Goal: Task Accomplishment & Management: Use online tool/utility

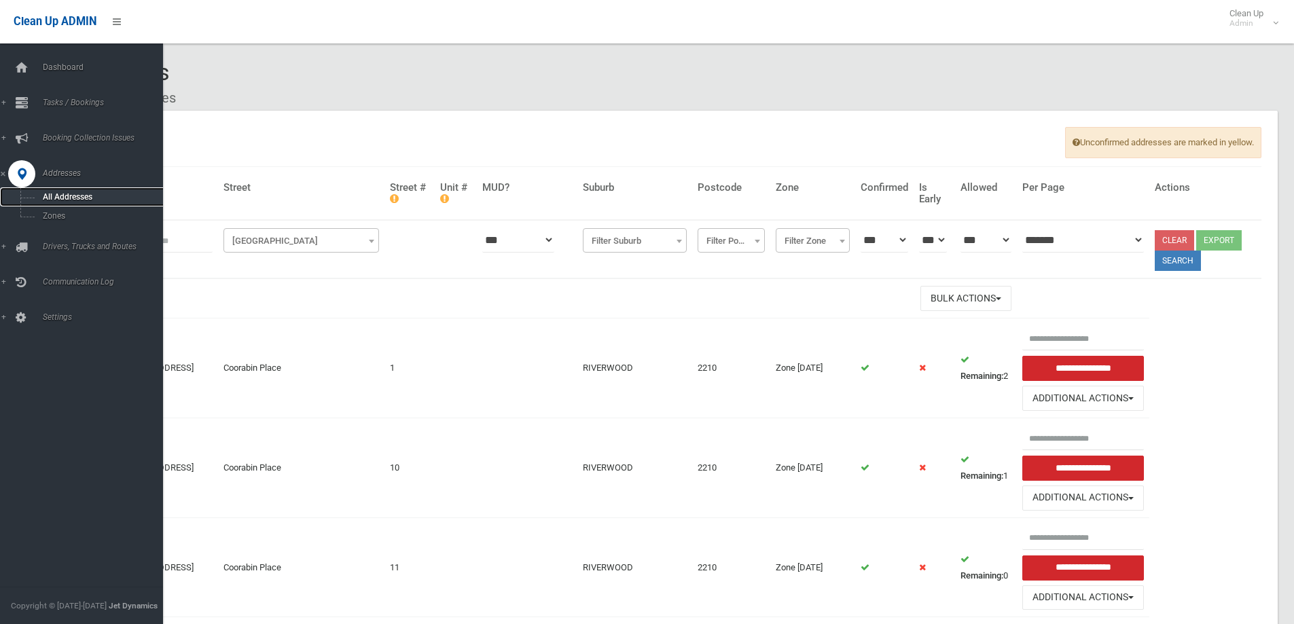
click at [65, 196] on span "All Addresses" at bounding box center [100, 197] width 123 height 10
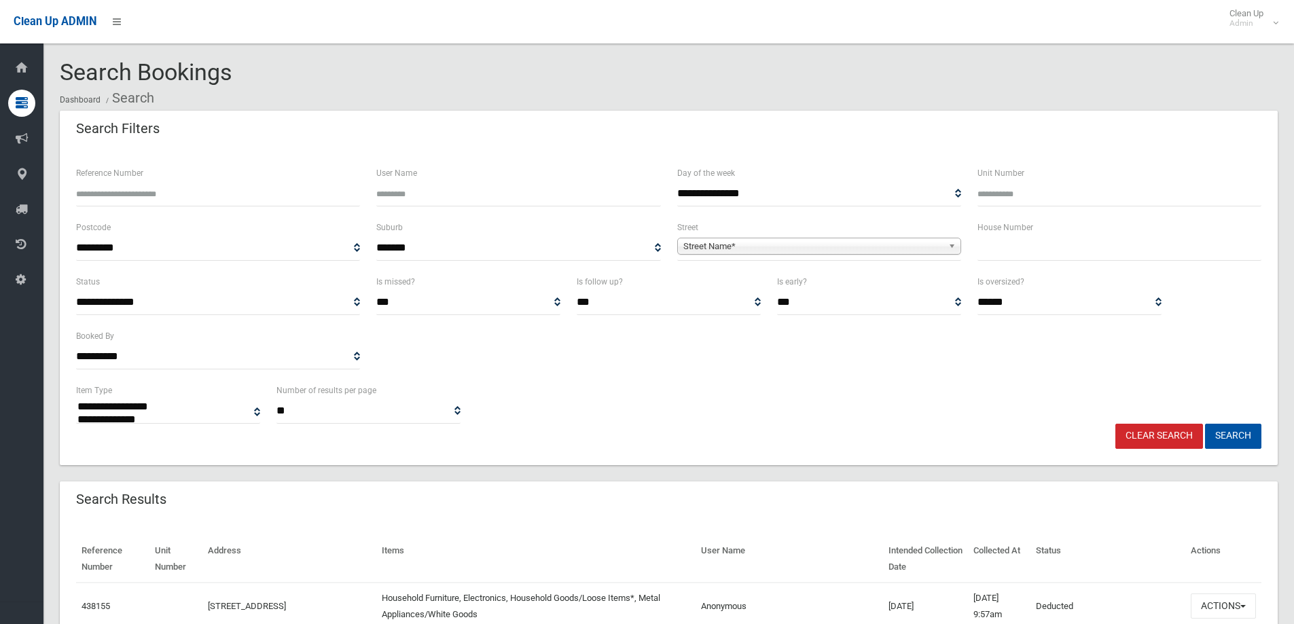
select select
click at [708, 245] on span "Street Name*" at bounding box center [812, 246] width 259 height 16
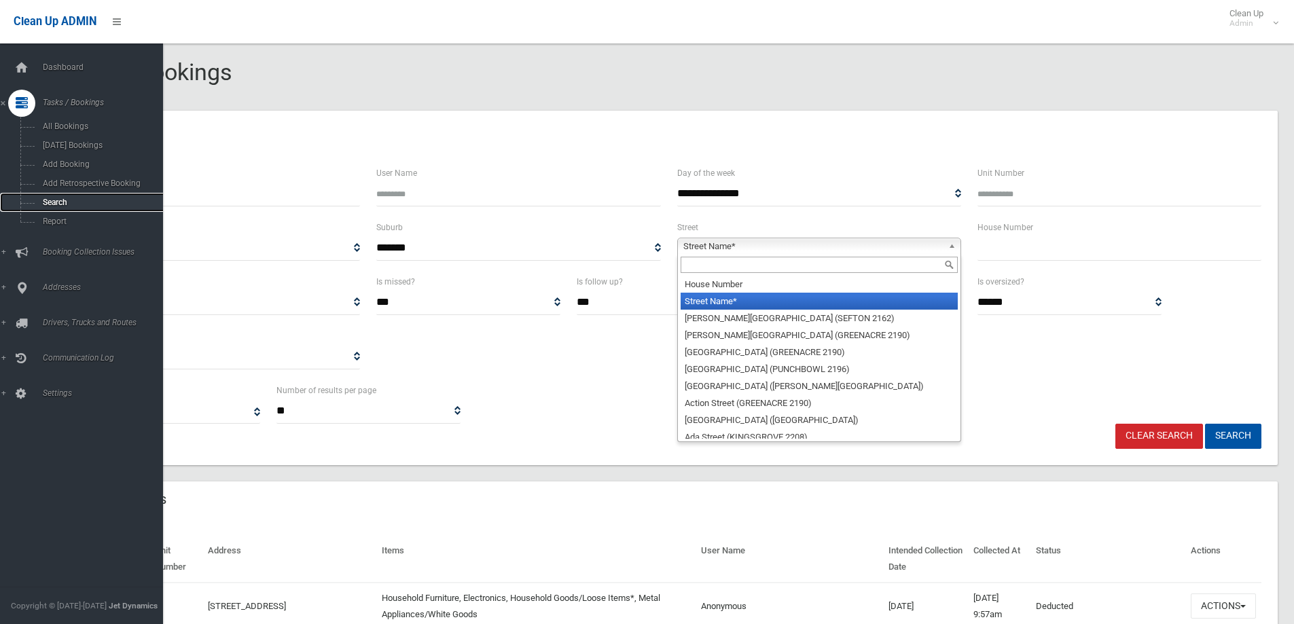
click at [60, 196] on link "Search" at bounding box center [86, 202] width 173 height 19
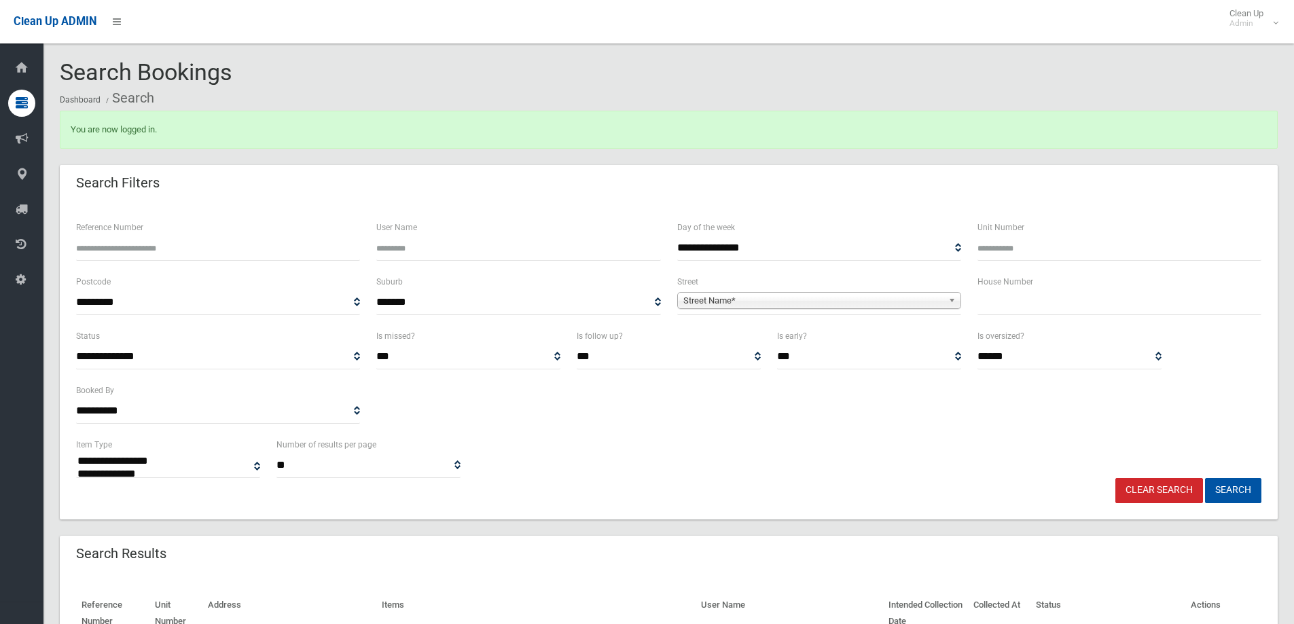
select select
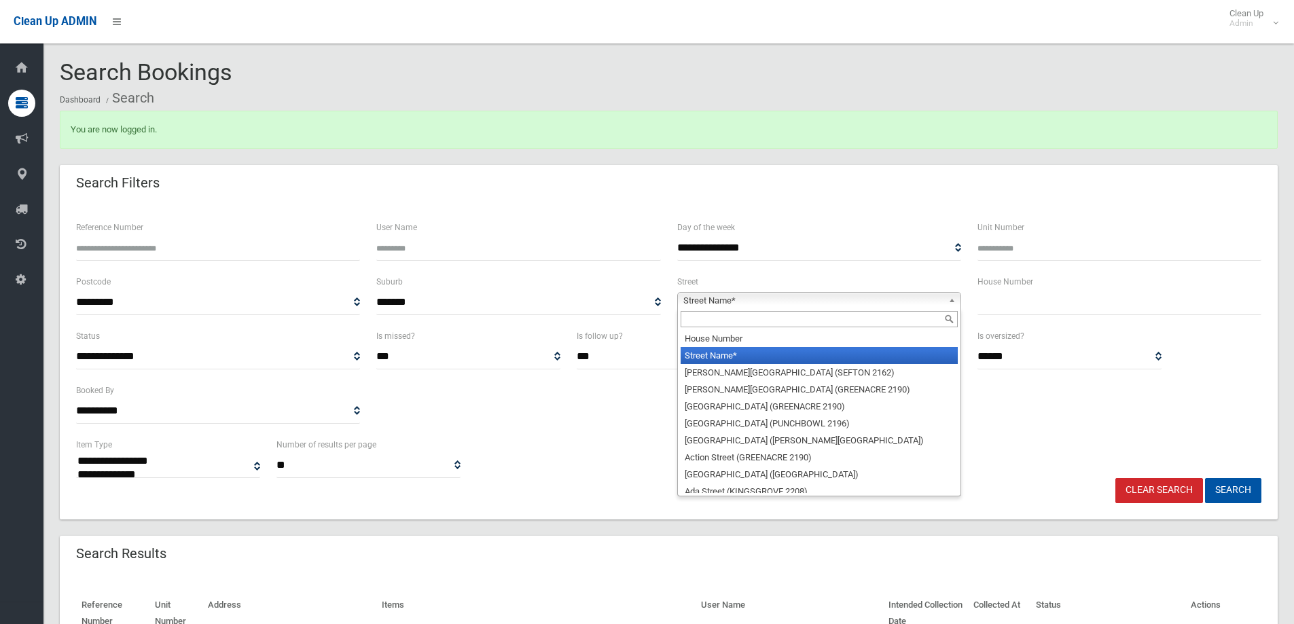
click at [689, 298] on span "Street Name*" at bounding box center [812, 301] width 259 height 16
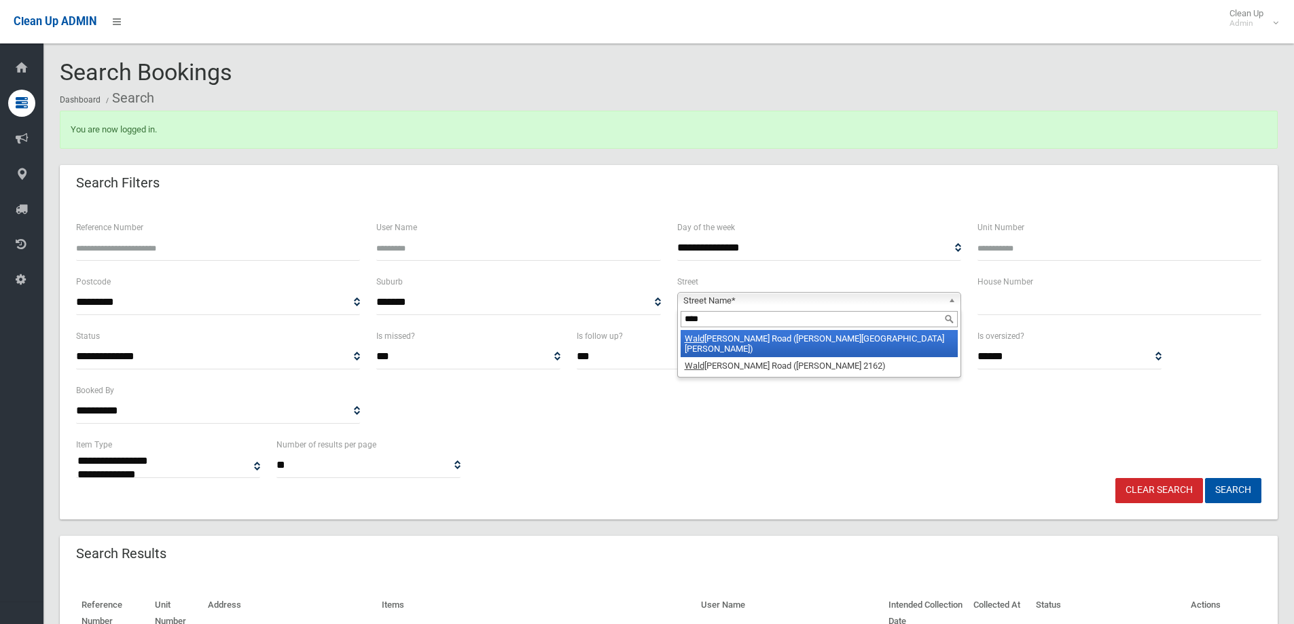
type input "****"
click at [768, 339] on li "Wald ron Road (CHESTER HILL 2162)" at bounding box center [819, 343] width 277 height 27
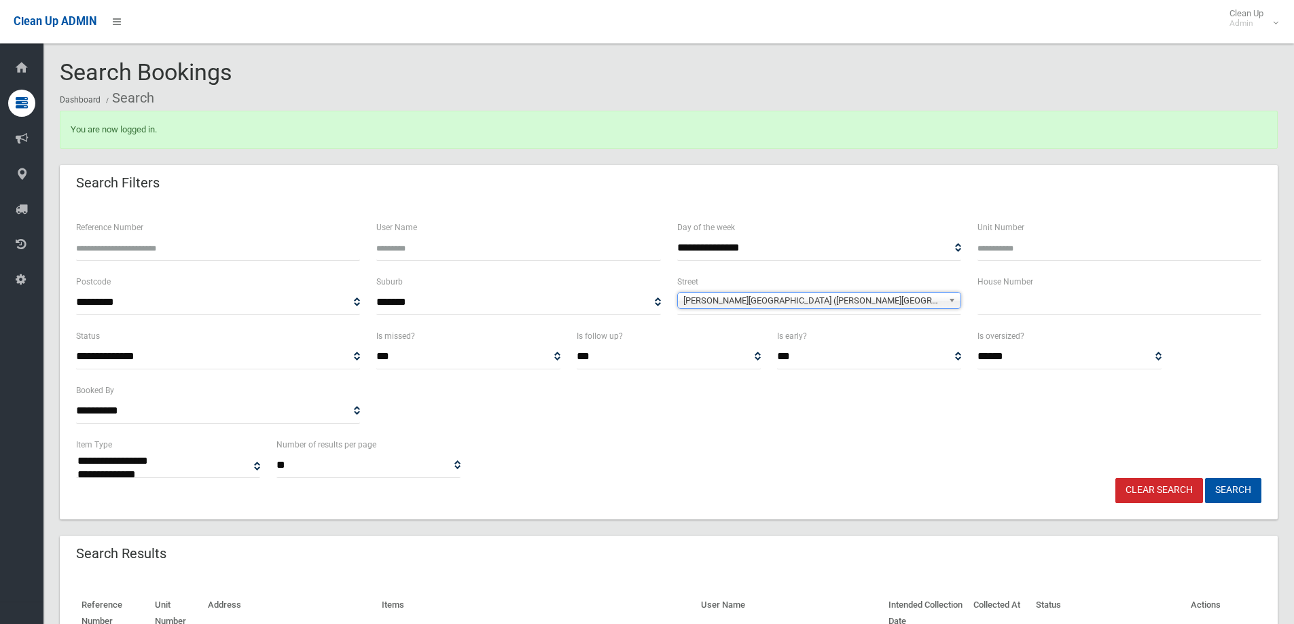
click at [1033, 314] on input "text" at bounding box center [1119, 302] width 284 height 25
type input "***"
click at [1229, 485] on button "Search" at bounding box center [1233, 490] width 56 height 25
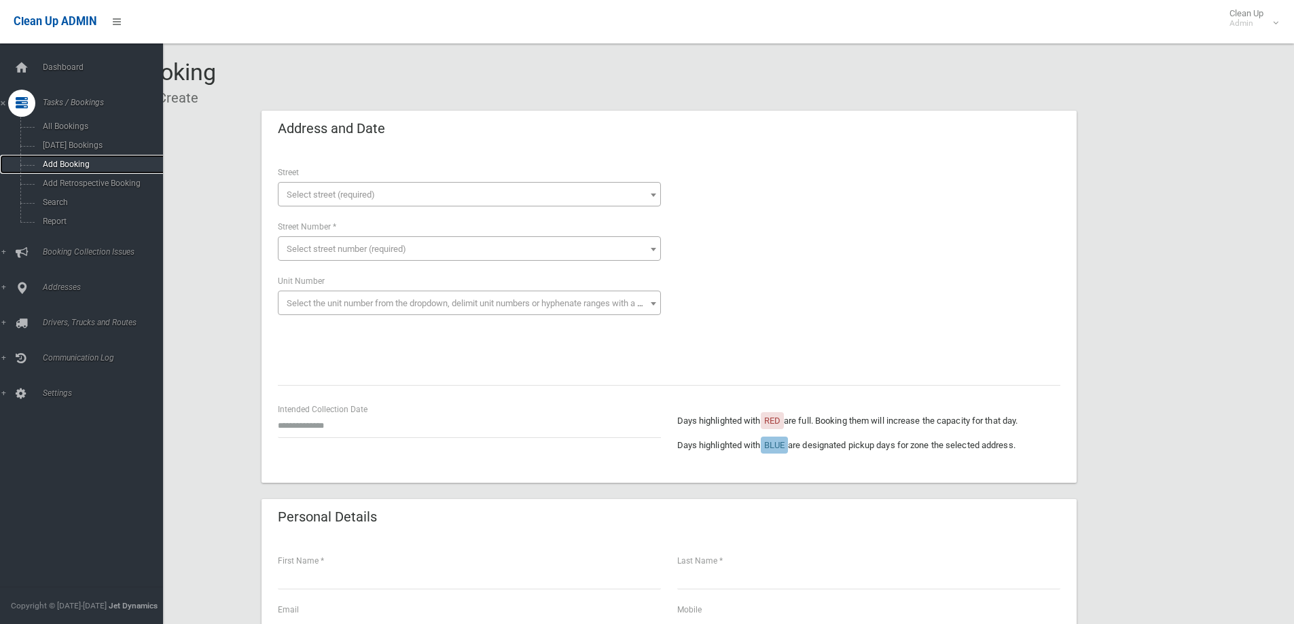
click at [62, 160] on span "Add Booking" at bounding box center [100, 165] width 123 height 10
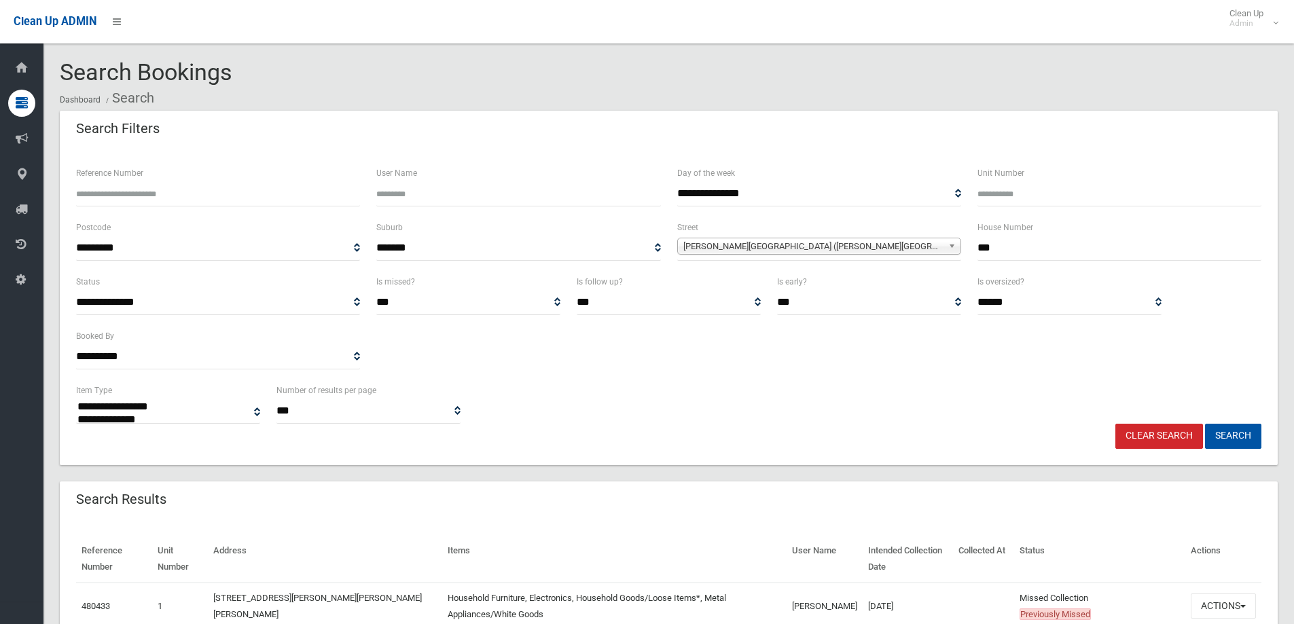
select select
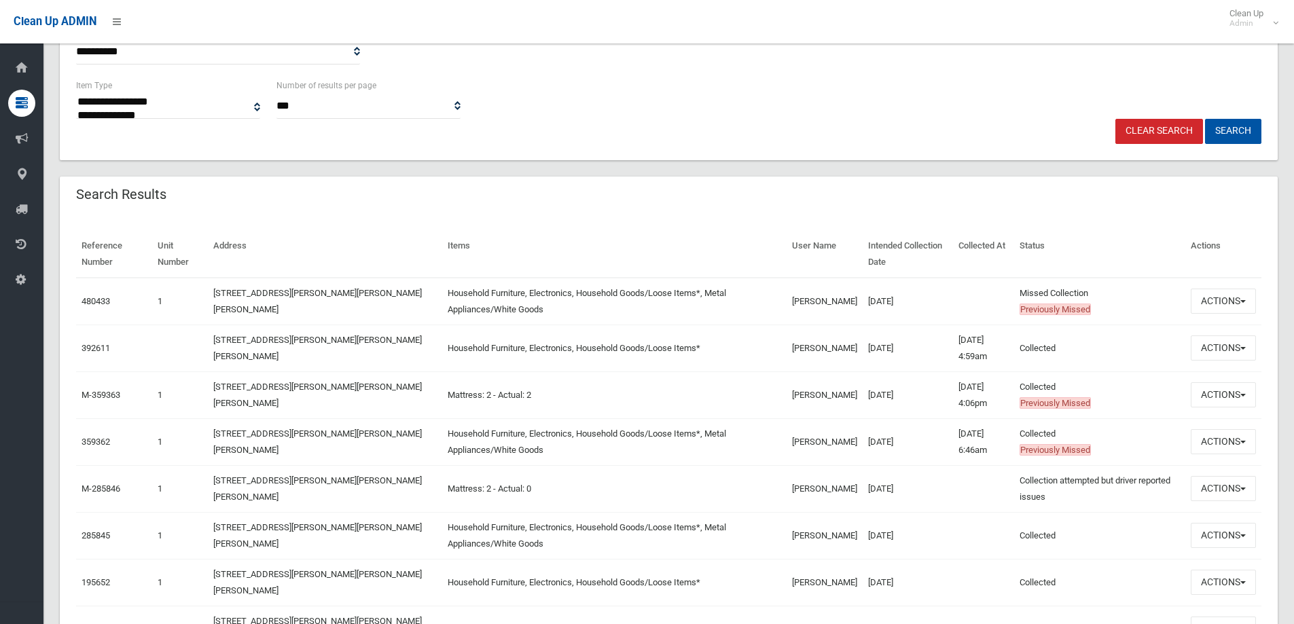
scroll to position [272, 0]
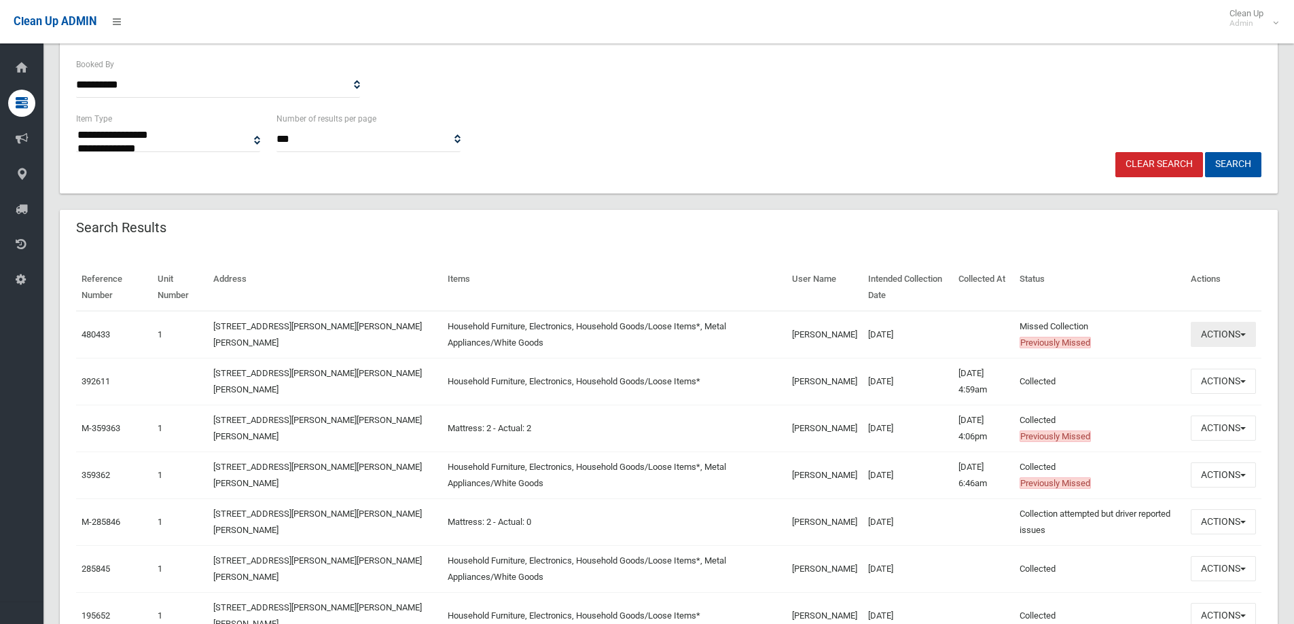
click at [1242, 337] on button "Actions" at bounding box center [1223, 334] width 65 height 25
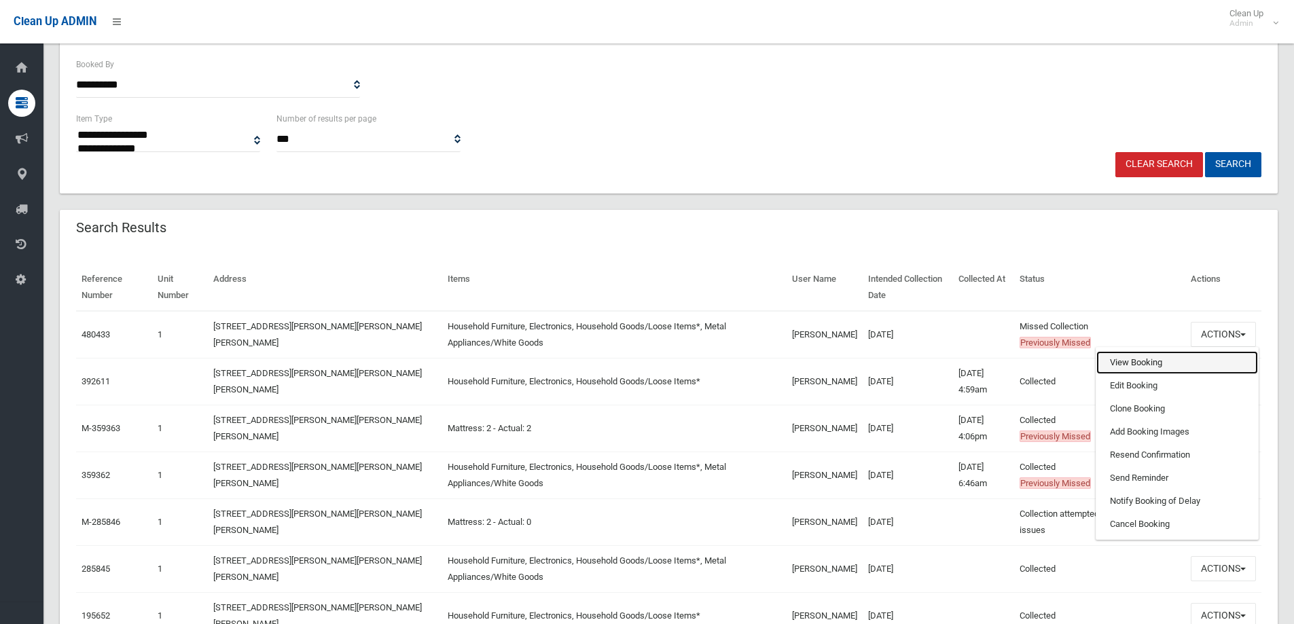
click at [1162, 363] on link "View Booking" at bounding box center [1177, 362] width 162 height 23
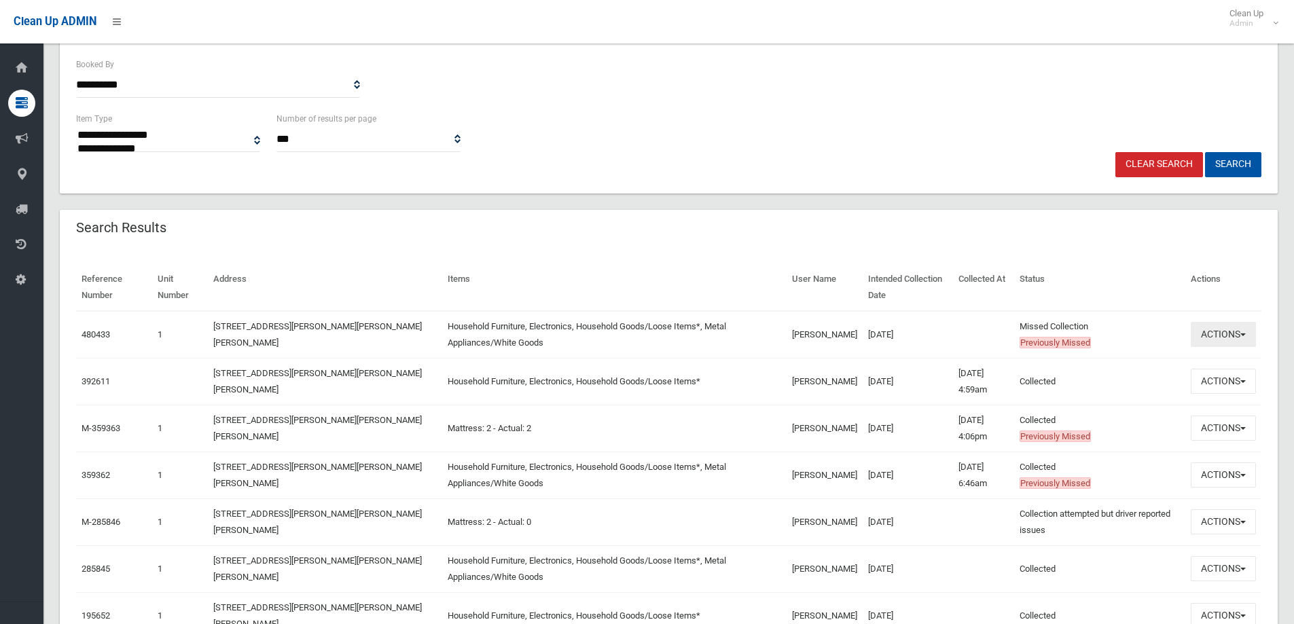
click at [1231, 341] on button "Actions" at bounding box center [1223, 334] width 65 height 25
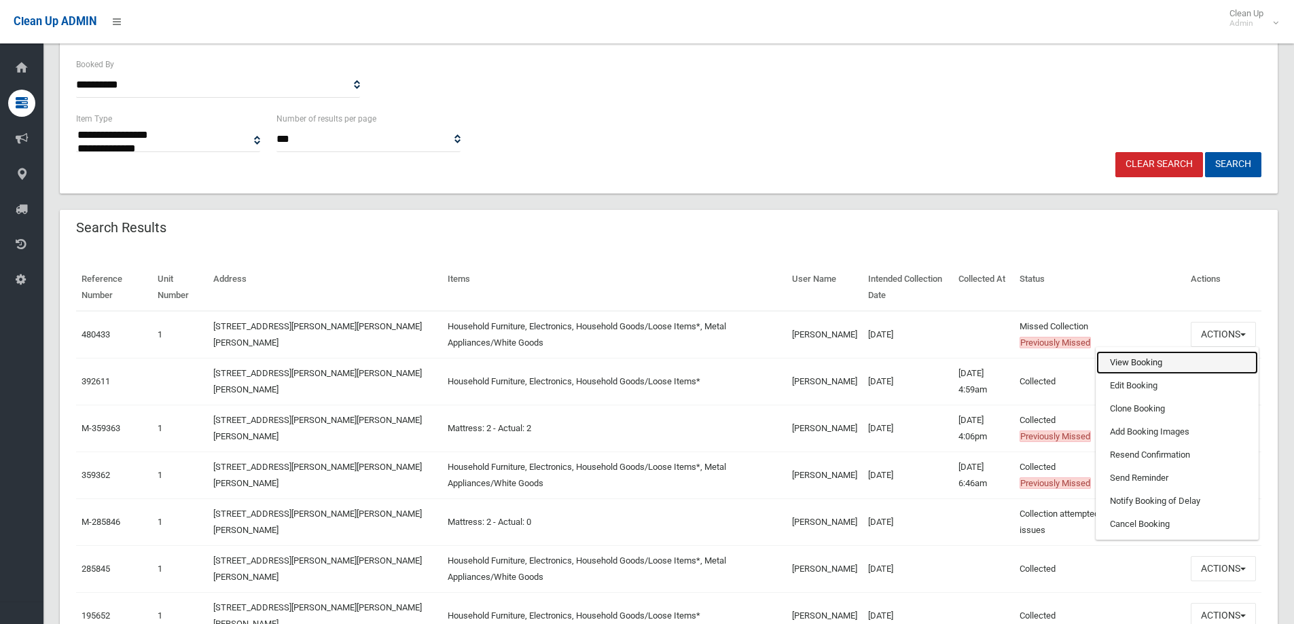
click at [1150, 364] on link "View Booking" at bounding box center [1177, 362] width 162 height 23
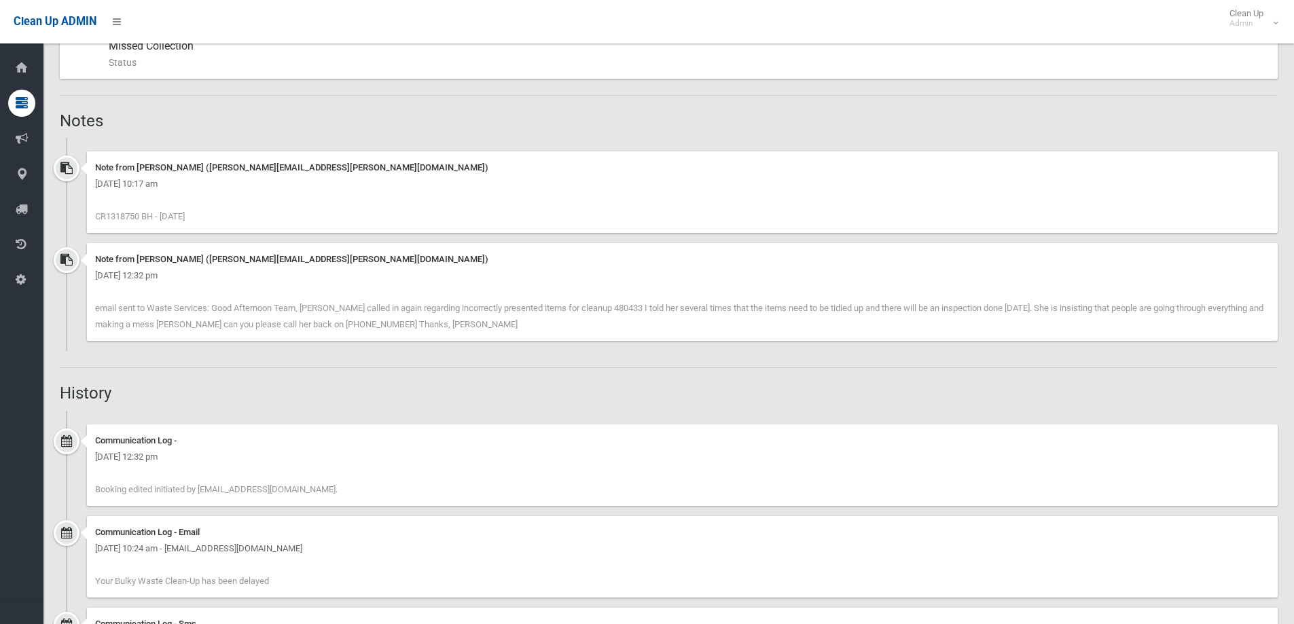
scroll to position [815, 0]
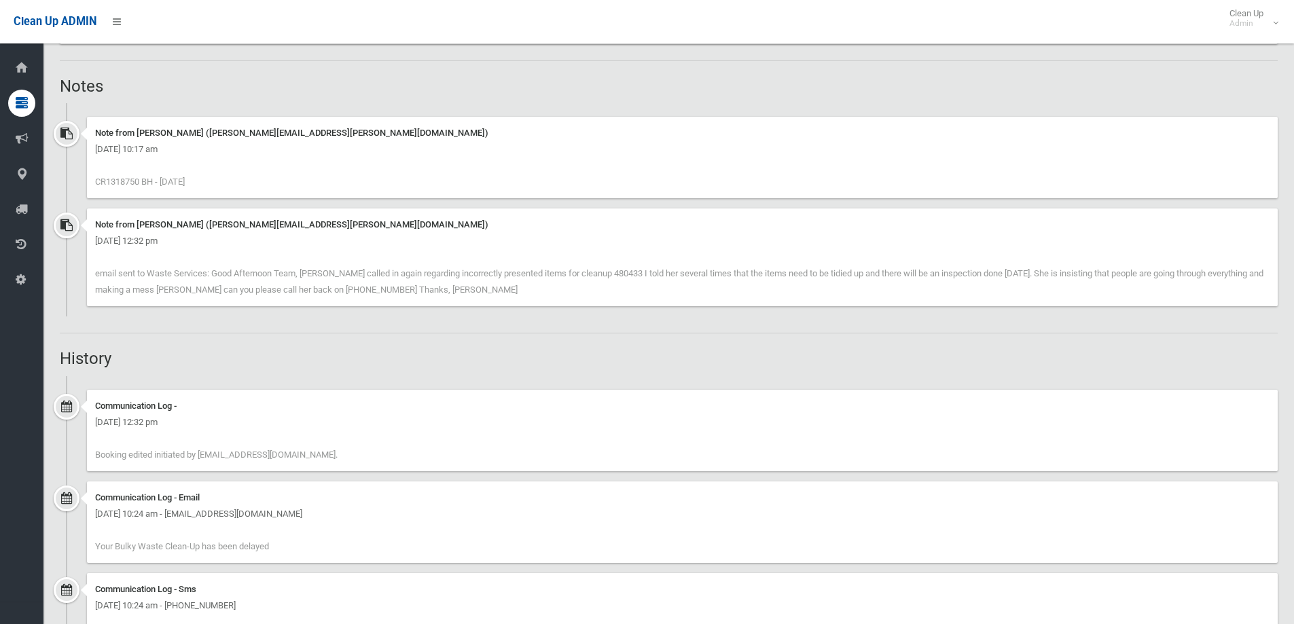
drag, startPoint x: 143, startPoint y: 181, endPoint x: 108, endPoint y: 176, distance: 35.0
click at [108, 176] on div "Note from [PERSON_NAME] ([PERSON_NAME][EMAIL_ADDRESS][PERSON_NAME][DOMAIN_NAME]…" at bounding box center [682, 158] width 1191 height 82
copy span "1318750"
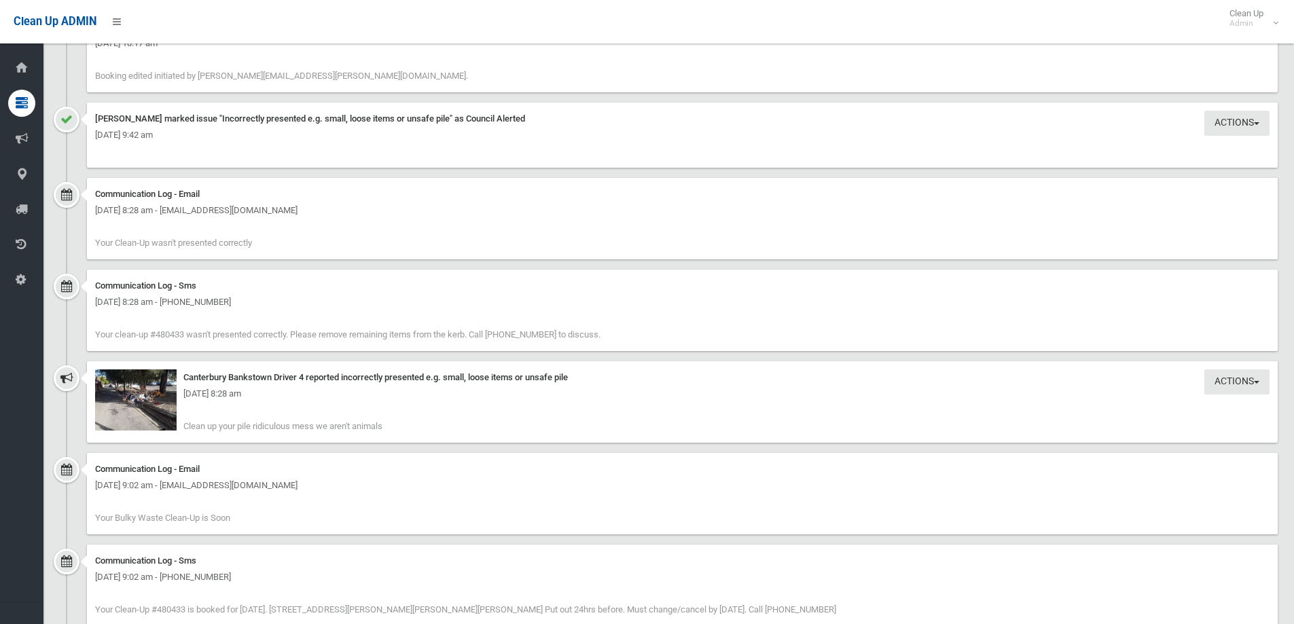
scroll to position [1562, 0]
click at [124, 410] on img at bounding box center [136, 398] width 82 height 61
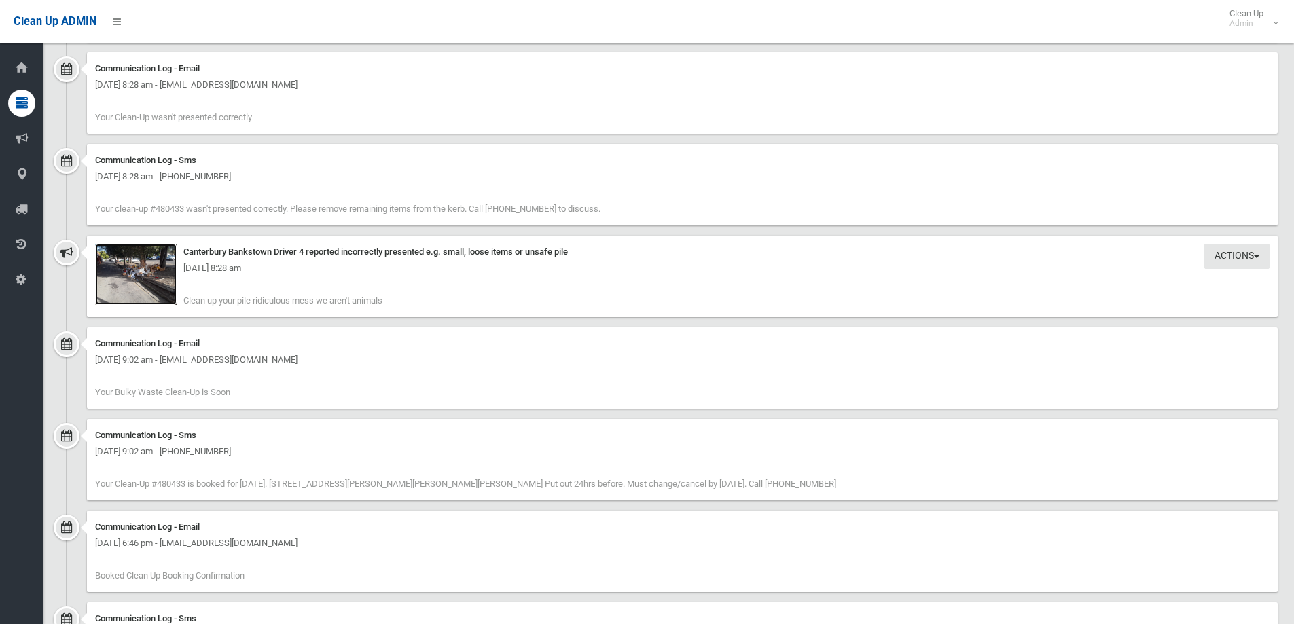
scroll to position [1698, 0]
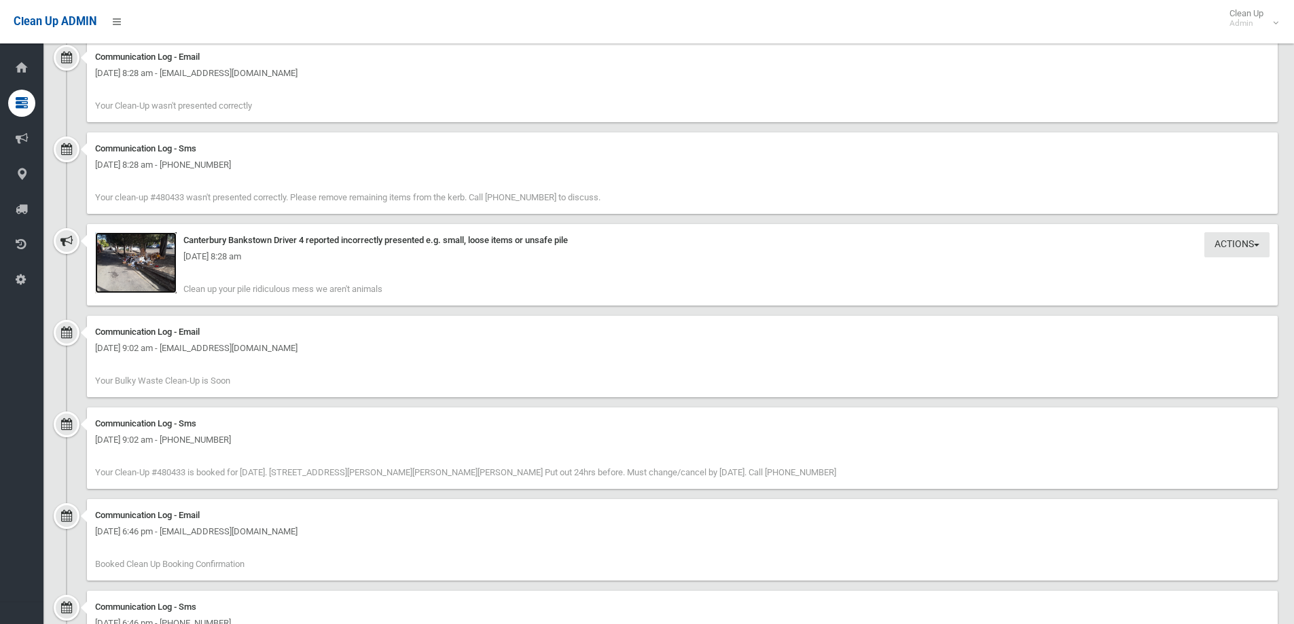
click at [141, 268] on img at bounding box center [136, 262] width 82 height 61
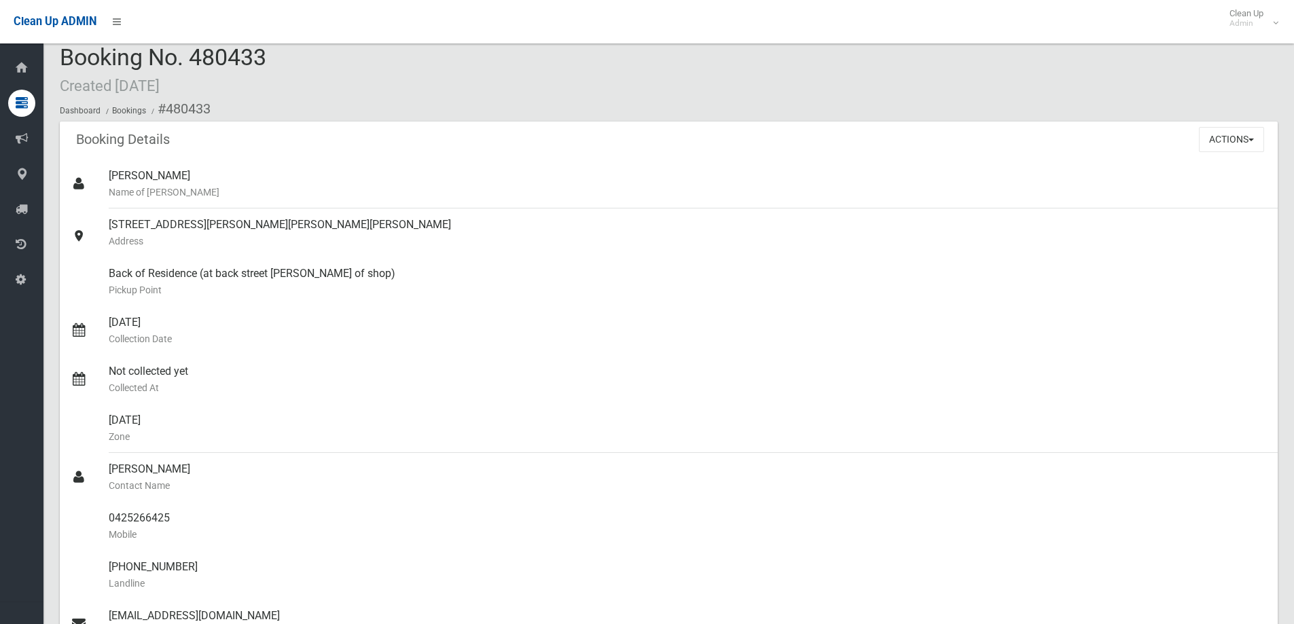
scroll to position [0, 0]
